Goal: Task Accomplishment & Management: Use online tool/utility

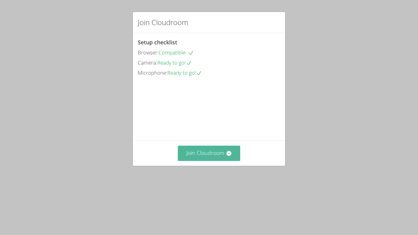
click at [226, 156] on icon at bounding box center [229, 153] width 6 height 6
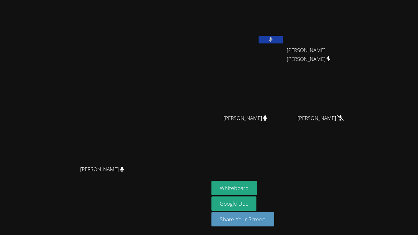
click at [283, 39] on button at bounding box center [270, 40] width 24 height 8
click at [258, 183] on button "Whiteboard" at bounding box center [234, 188] width 46 height 14
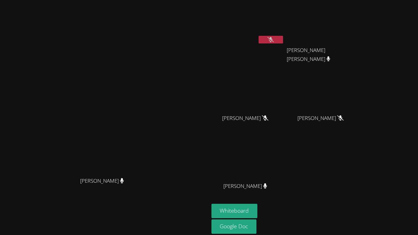
click at [283, 39] on button at bounding box center [270, 40] width 24 height 8
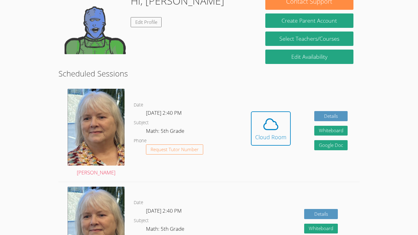
scroll to position [109, 0]
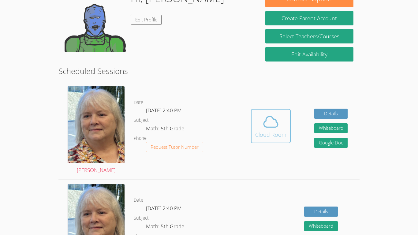
click at [261, 126] on span at bounding box center [270, 121] width 31 height 17
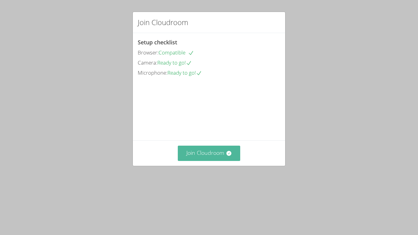
click at [212, 161] on button "Join Cloudroom" at bounding box center [209, 153] width 63 height 15
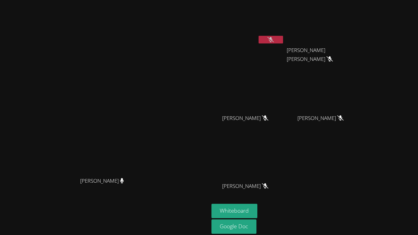
click at [274, 42] on icon at bounding box center [270, 39] width 6 height 5
click at [283, 41] on button at bounding box center [270, 40] width 24 height 8
click at [359, 168] on div "[PERSON_NAME] YURIEL [PERSON_NAME] [PERSON_NAME] [PERSON_NAME] [PERSON_NAME] [P…" at bounding box center [285, 102] width 148 height 201
click at [258, 210] on button "Whiteboard" at bounding box center [234, 211] width 46 height 14
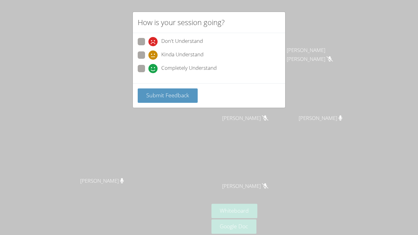
click at [148, 73] on span at bounding box center [148, 73] width 0 height 0
click at [148, 67] on input "Completely Understand" at bounding box center [150, 67] width 5 height 5
radio input "true"
click at [162, 93] on span "Submit Feedback" at bounding box center [167, 94] width 43 height 7
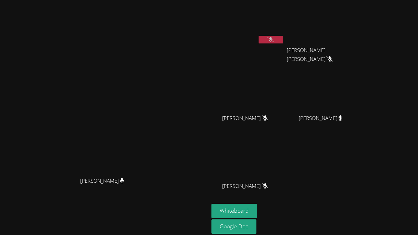
click at [283, 39] on button at bounding box center [270, 40] width 24 height 8
click at [283, 38] on button at bounding box center [270, 40] width 24 height 8
click at [283, 43] on button at bounding box center [270, 40] width 24 height 8
